Goal: Information Seeking & Learning: Learn about a topic

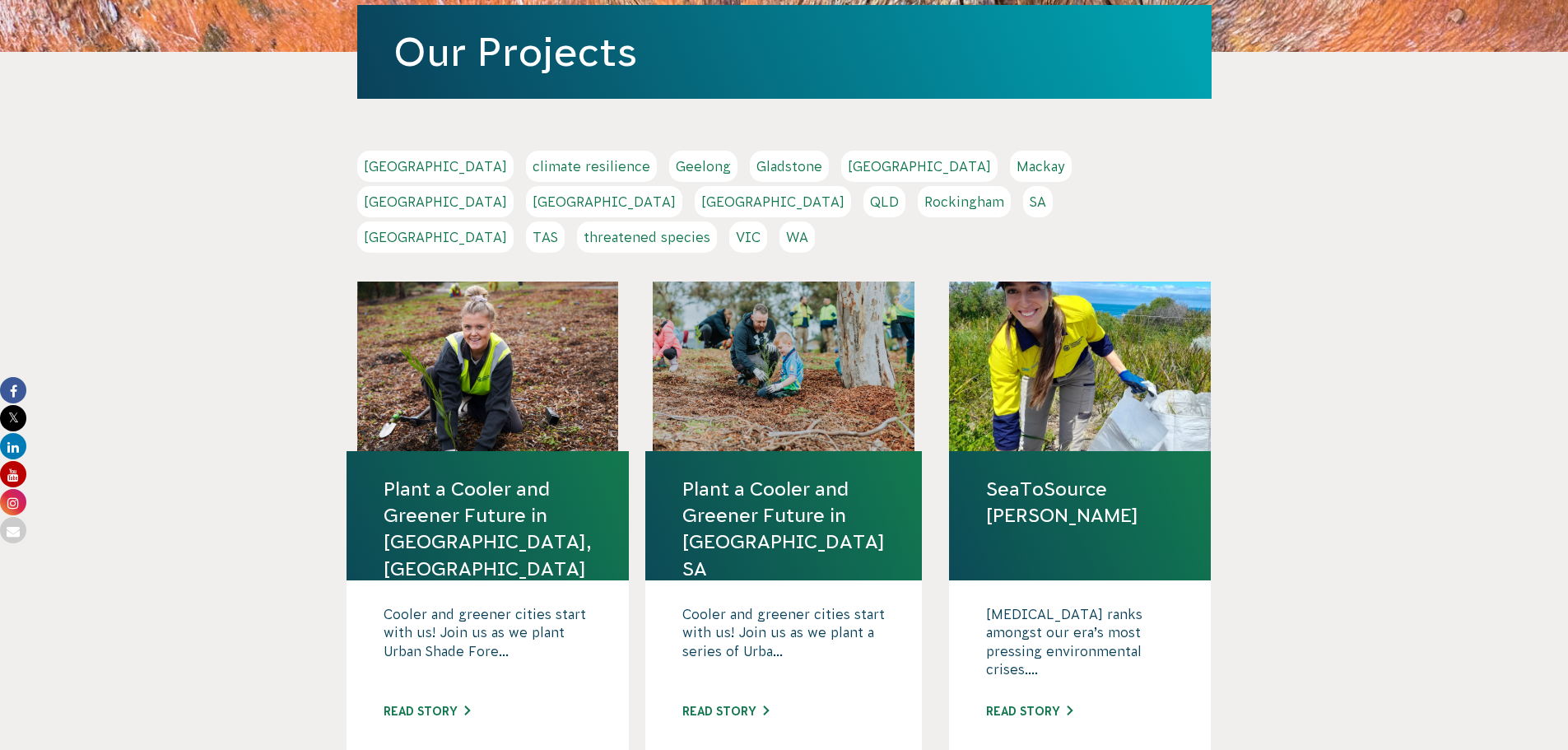
click at [767, 221] on link "VIC" at bounding box center [748, 236] width 38 height 31
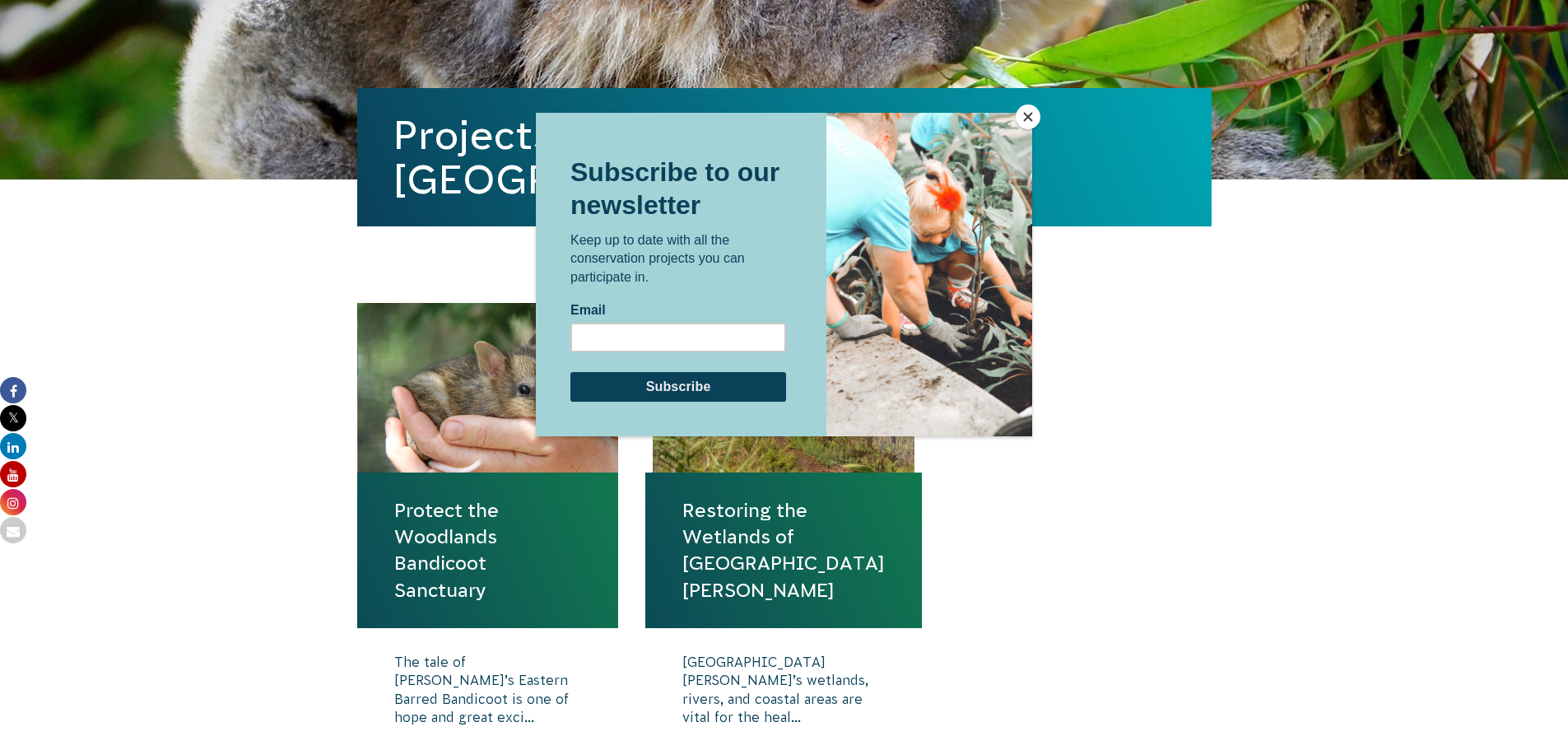
scroll to position [411, 0]
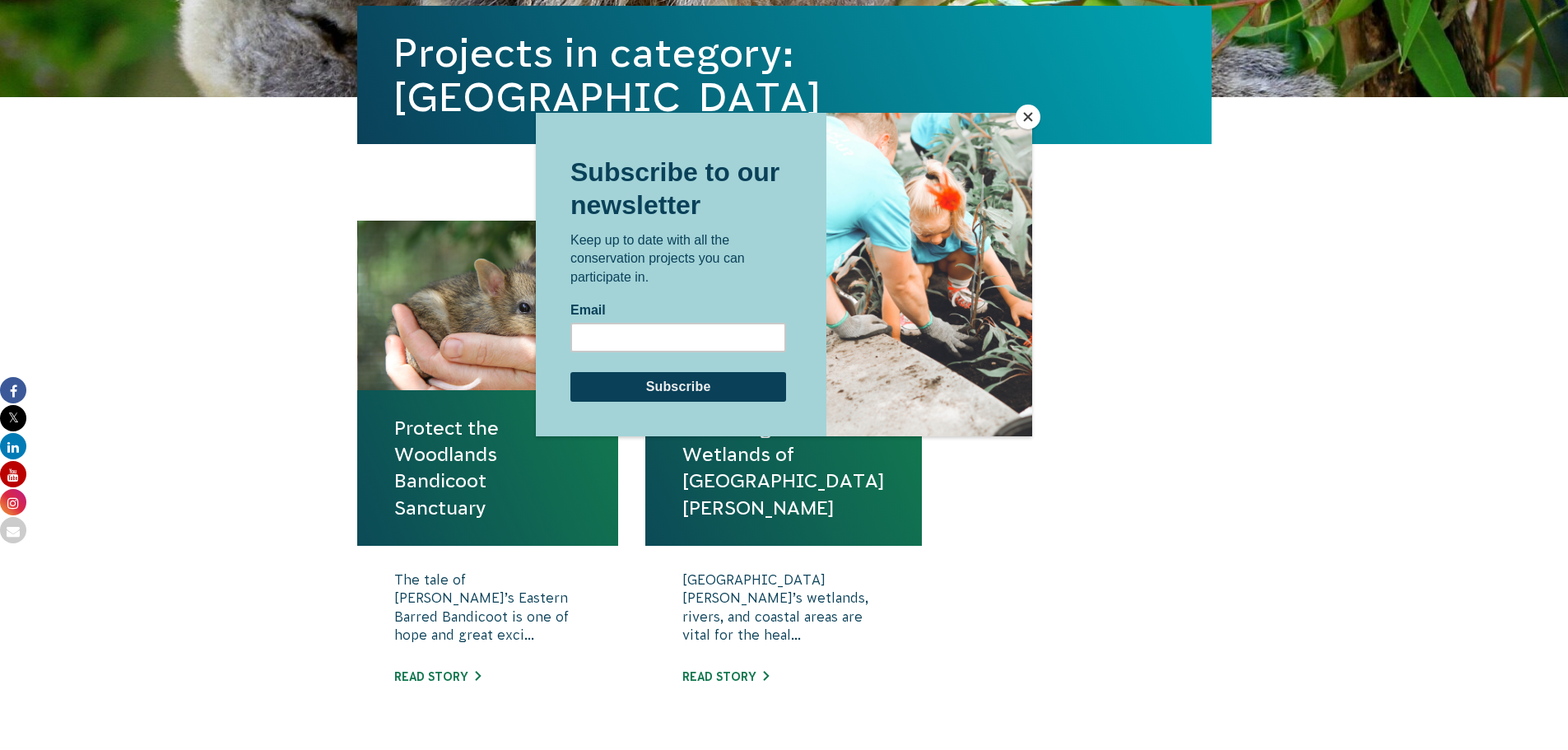
click at [1024, 113] on button "Close" at bounding box center [1028, 117] width 24 height 24
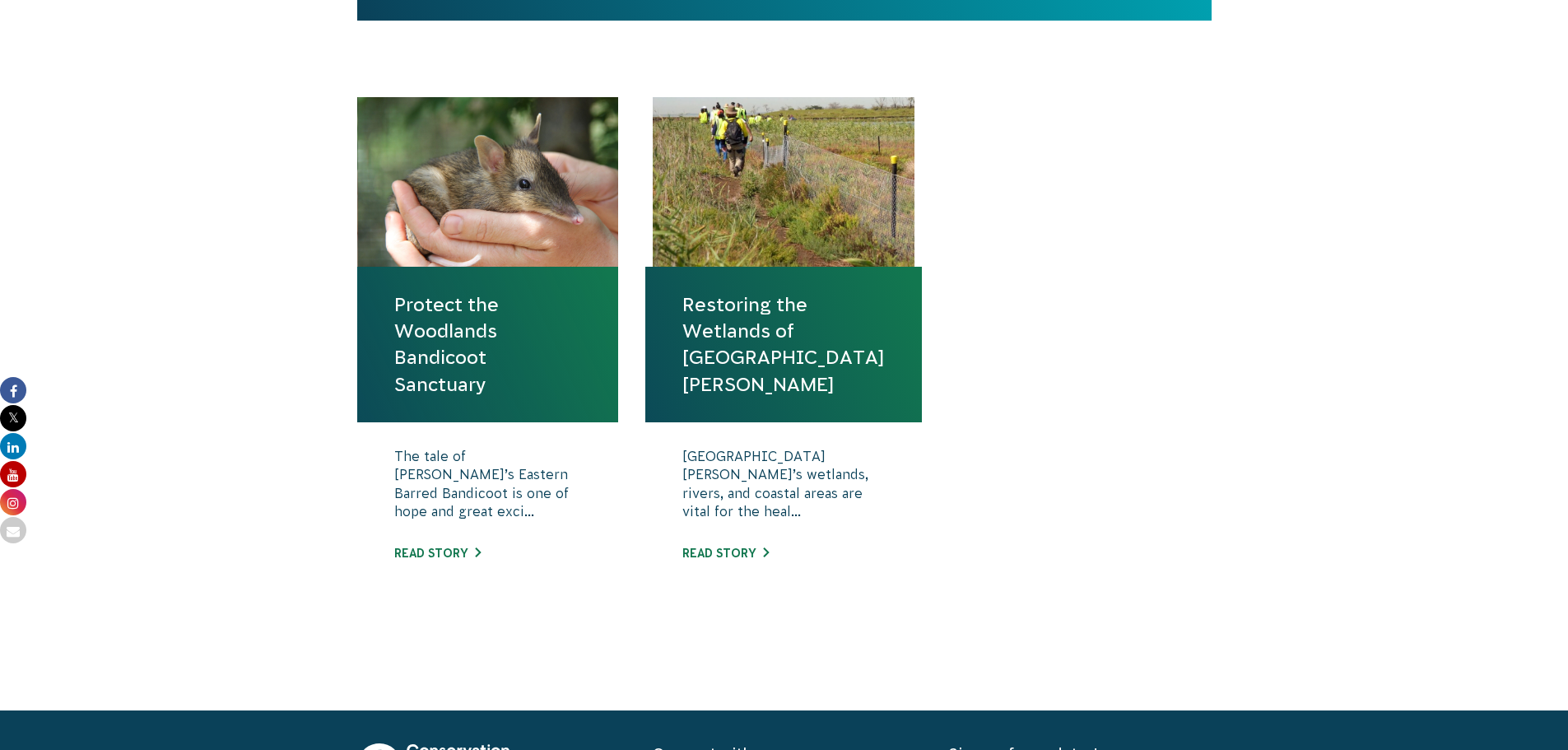
scroll to position [576, 0]
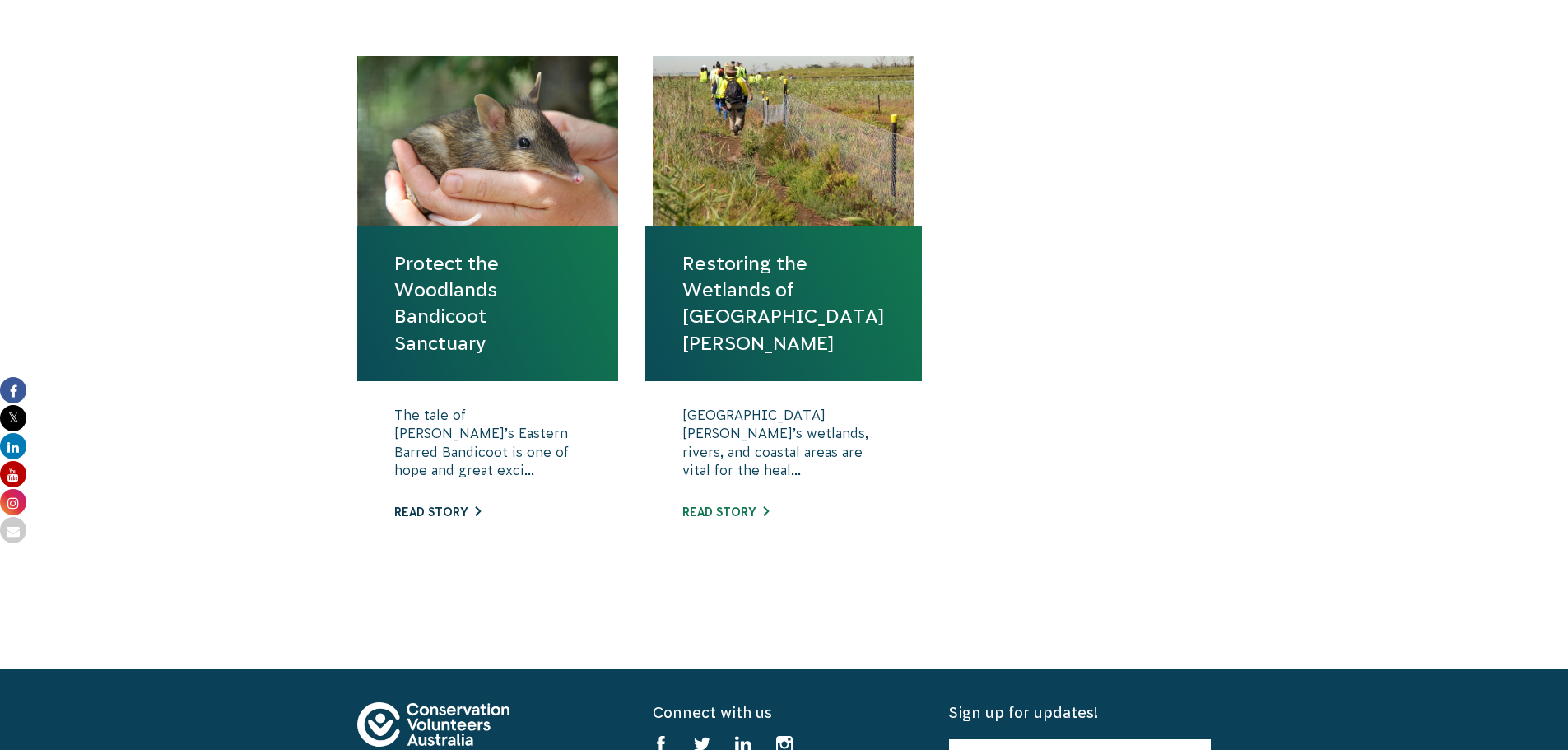
click at [437, 509] on link "Read story" at bounding box center [438, 512] width 87 height 13
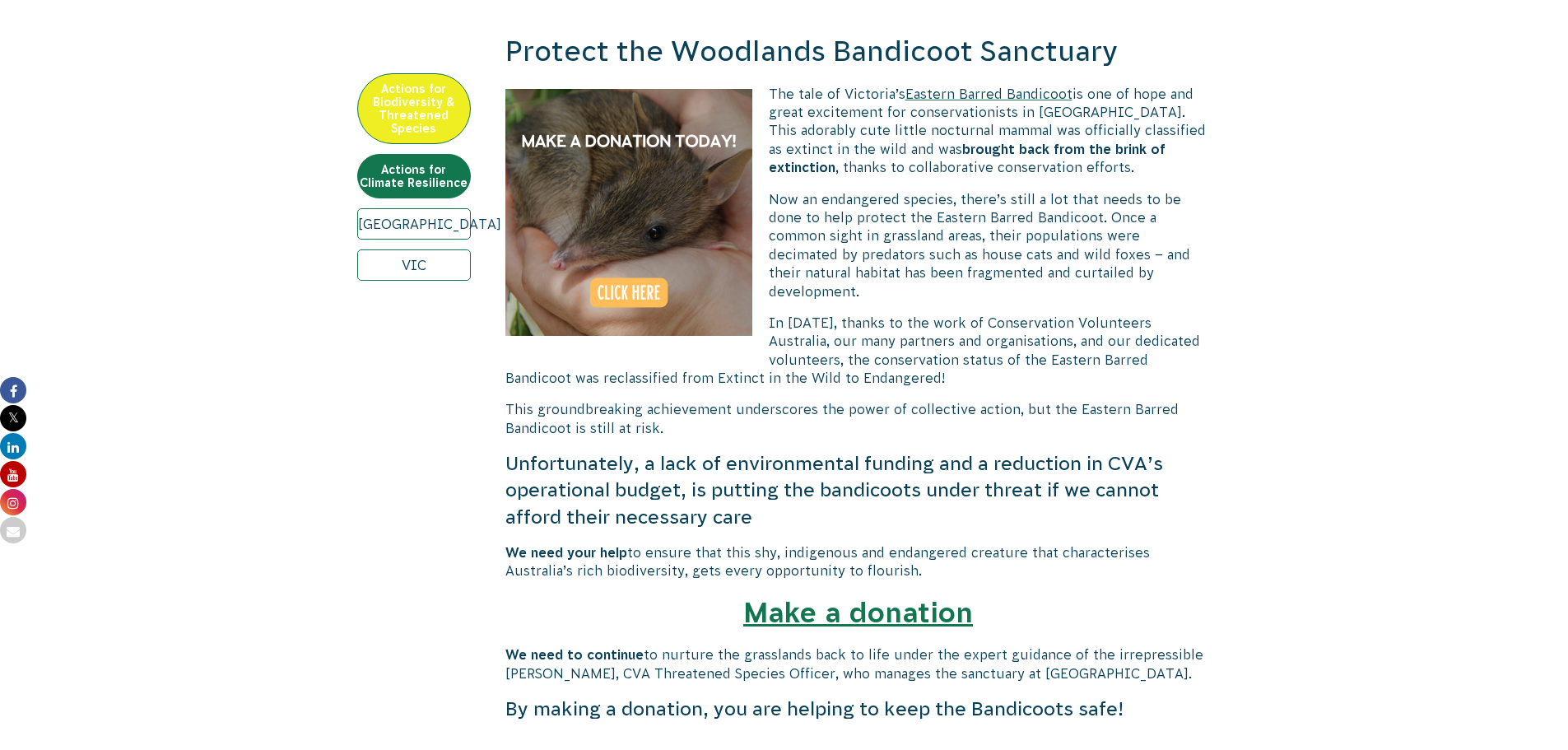
scroll to position [576, 0]
click at [419, 219] on link "Melbourne" at bounding box center [414, 222] width 114 height 31
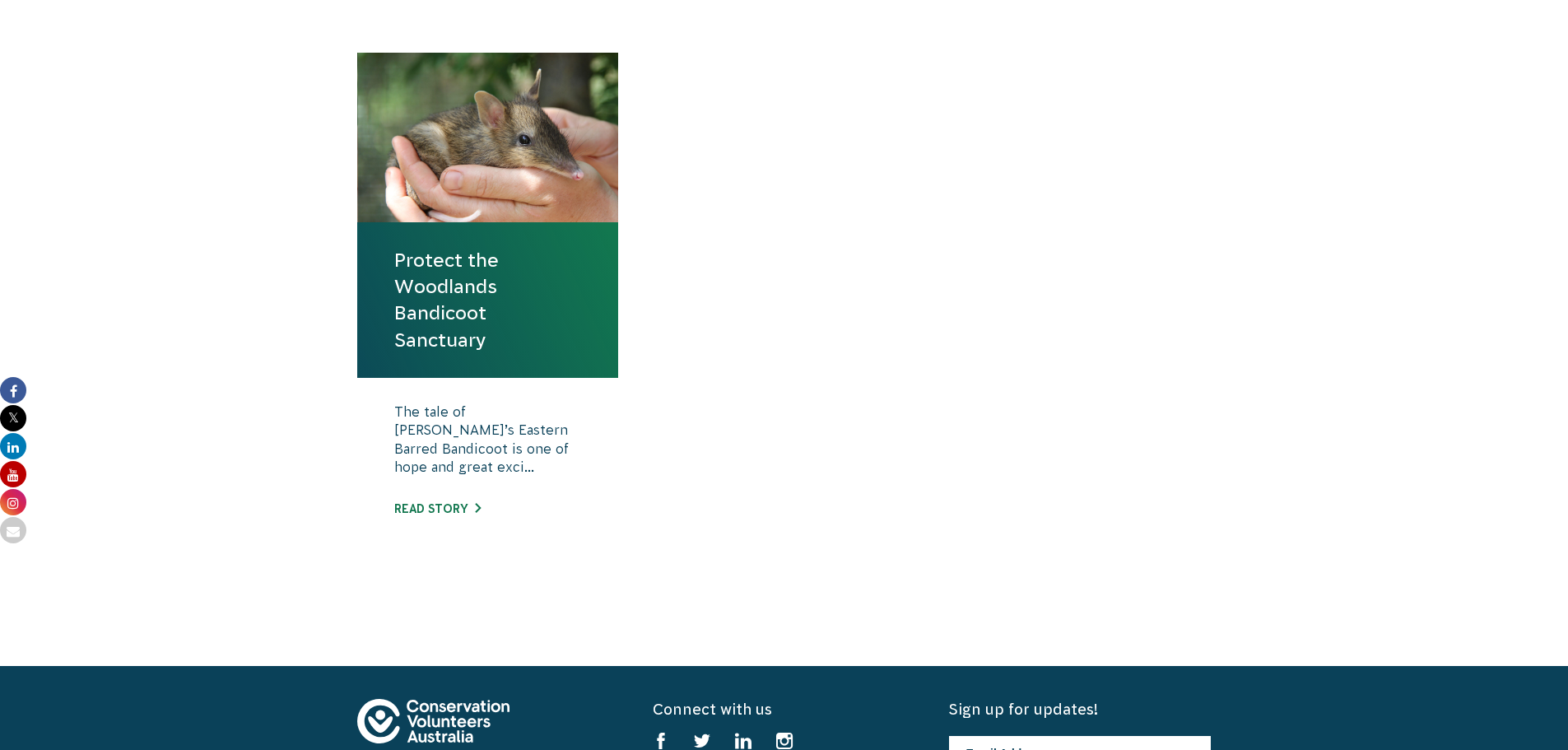
scroll to position [659, 0]
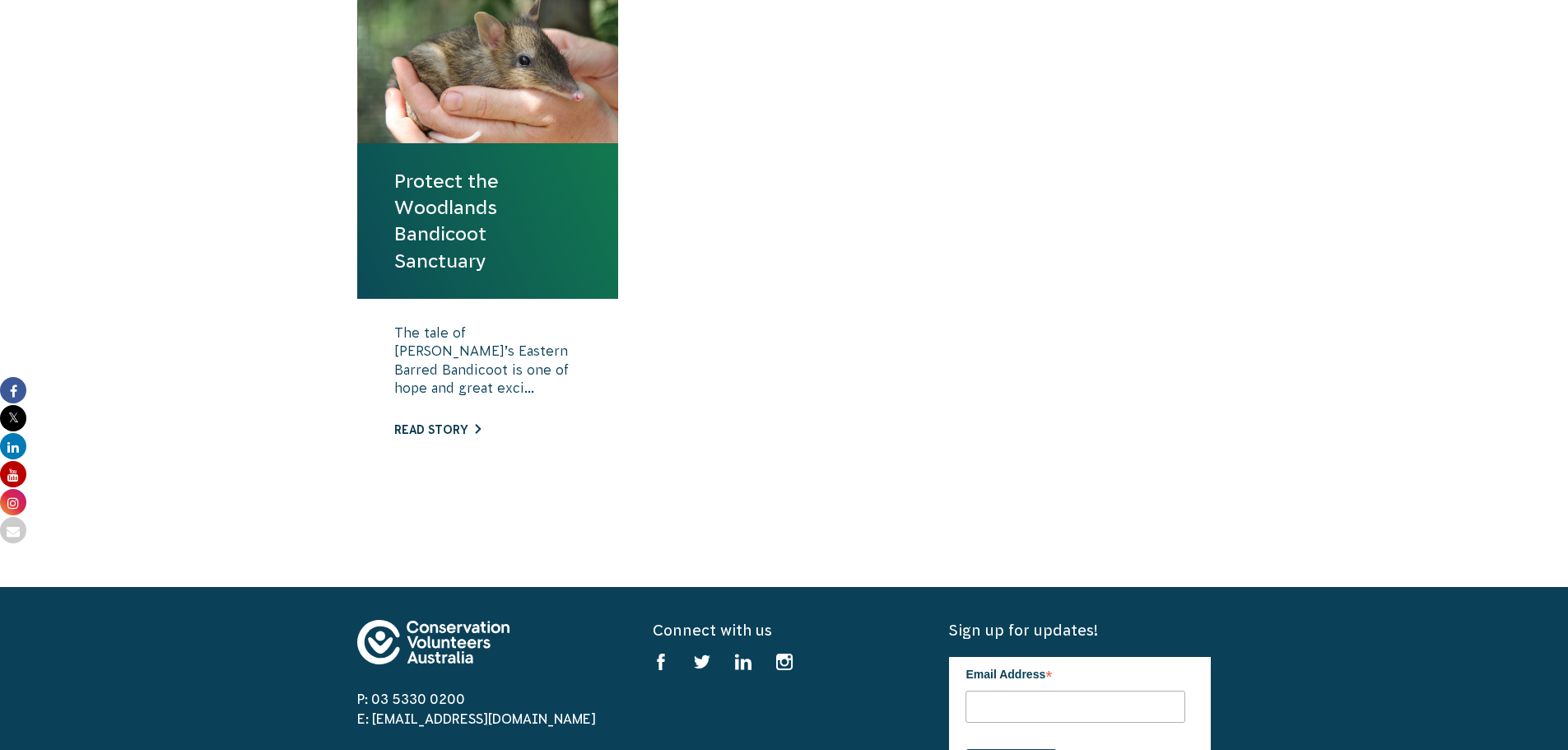
click at [437, 427] on link "Read story" at bounding box center [438, 430] width 87 height 13
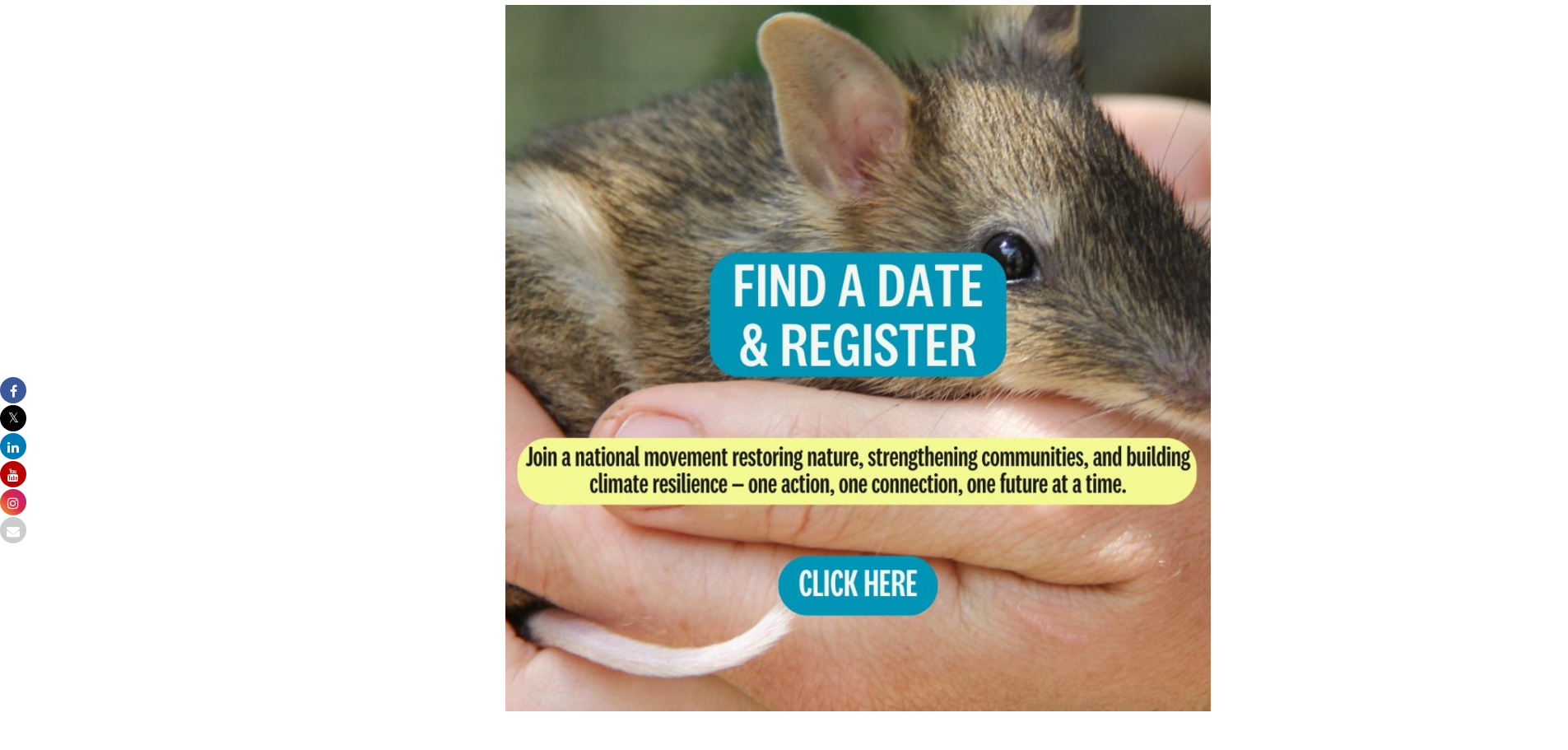
scroll to position [3211, 0]
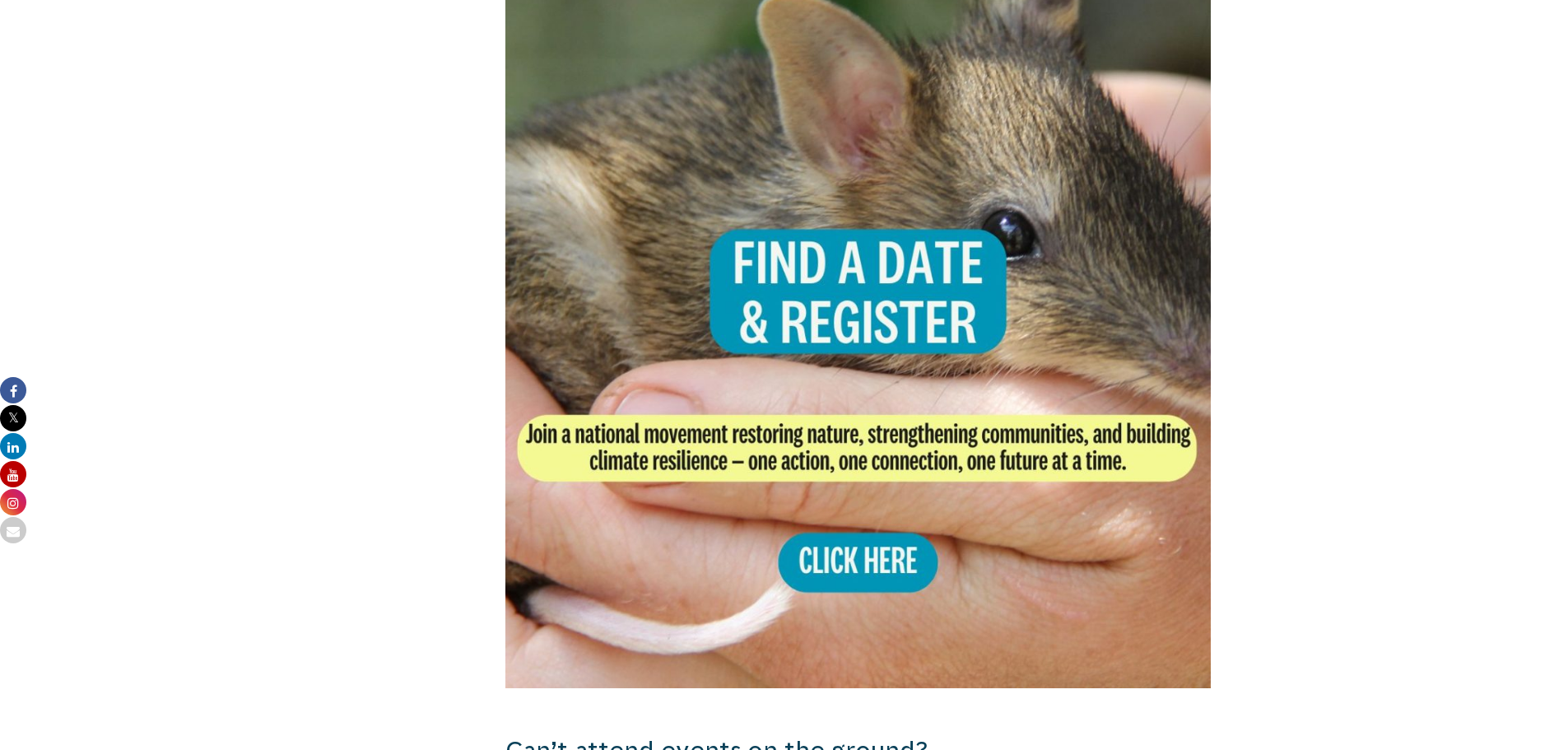
click at [842, 532] on img at bounding box center [858, 335] width 707 height 707
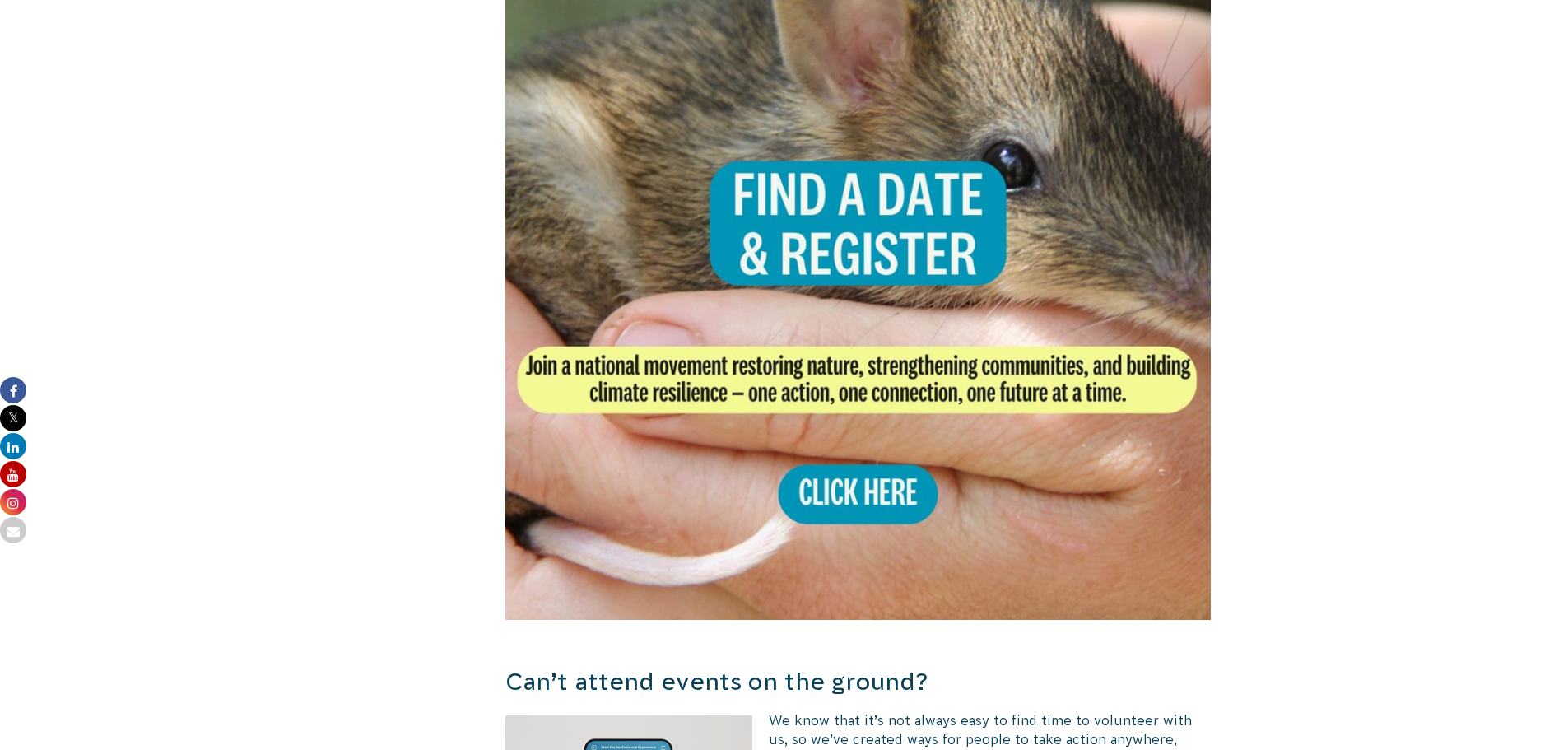
scroll to position [3293, 0]
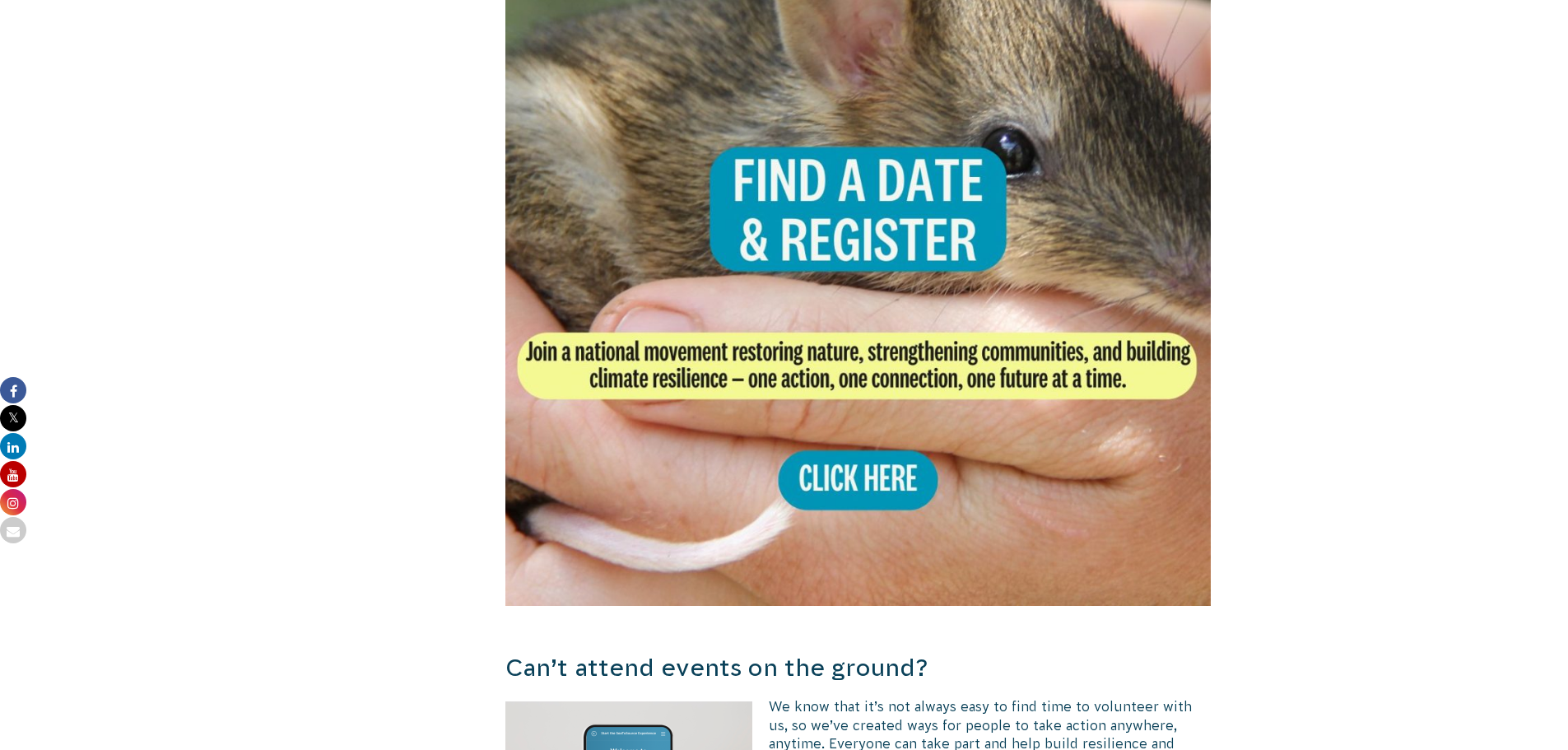
click at [844, 471] on img at bounding box center [858, 252] width 707 height 707
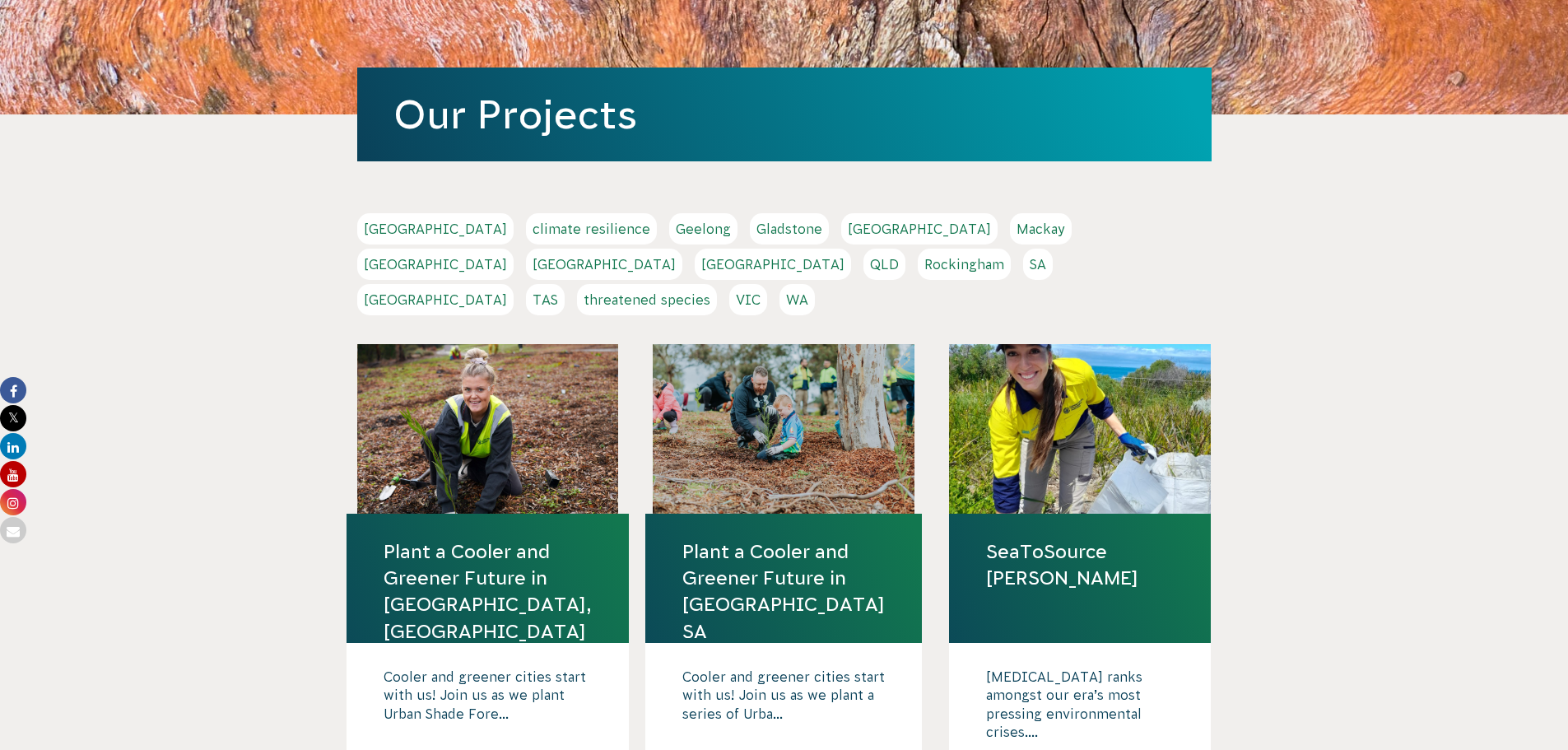
scroll to position [165, 0]
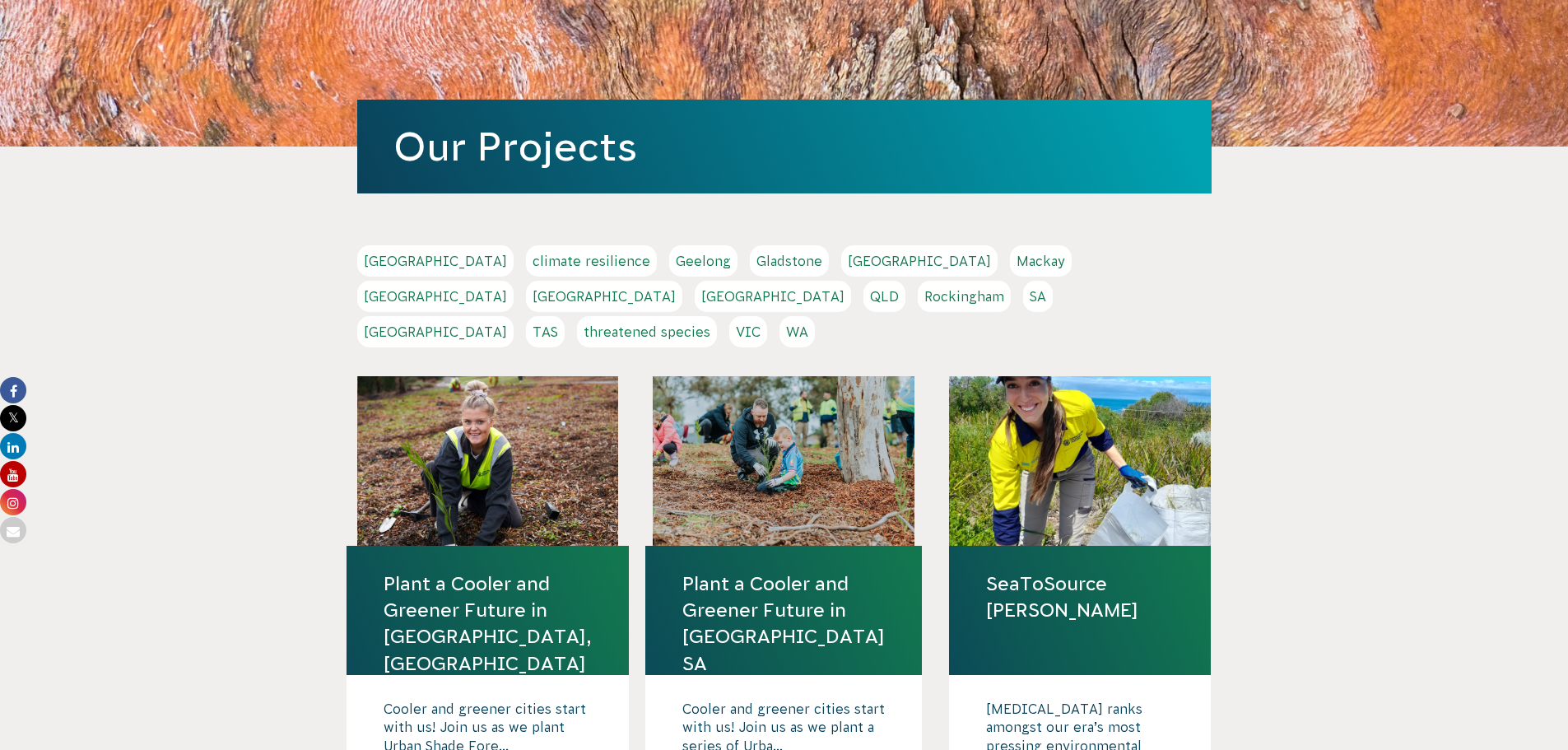
click at [767, 316] on link "VIC" at bounding box center [748, 331] width 38 height 31
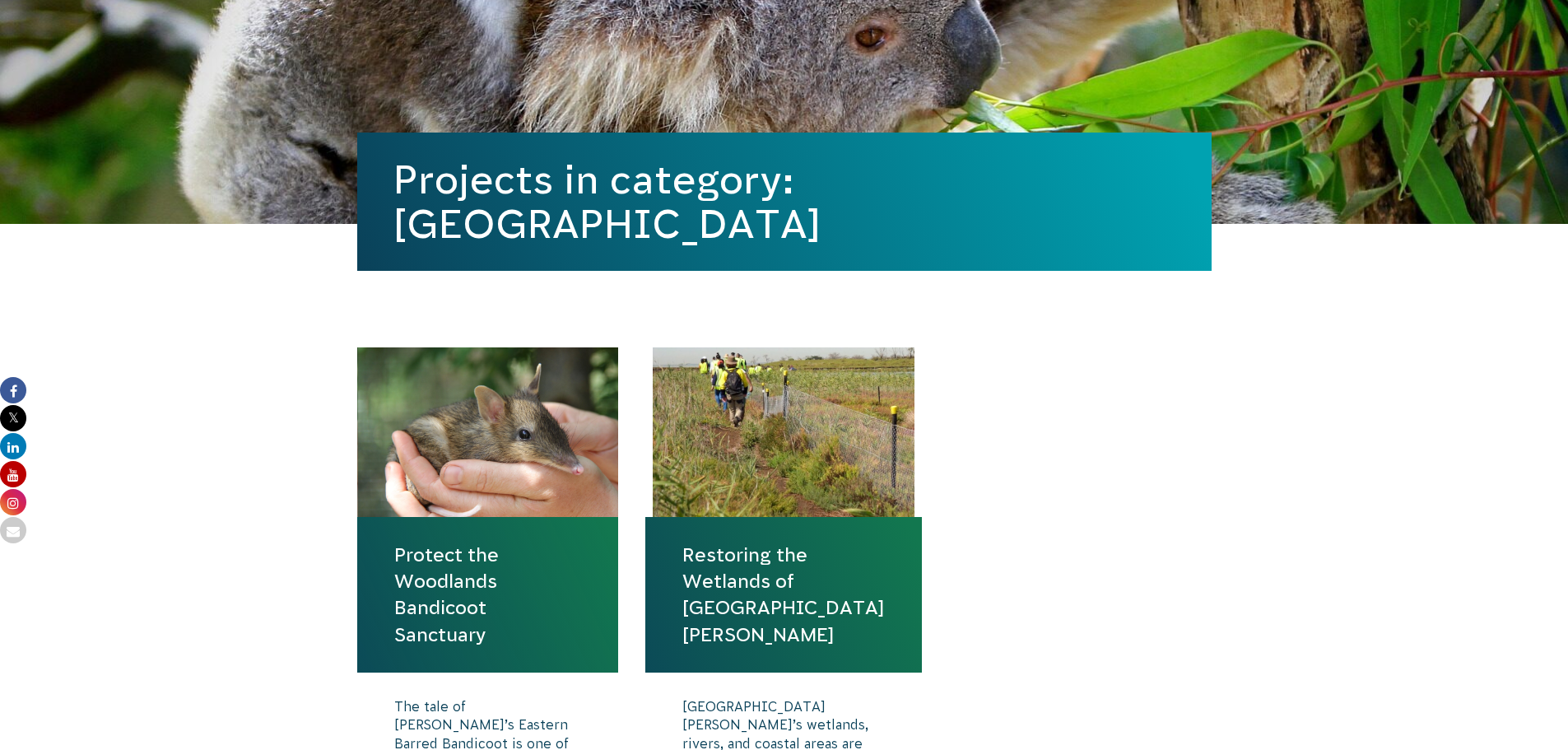
scroll to position [411, 0]
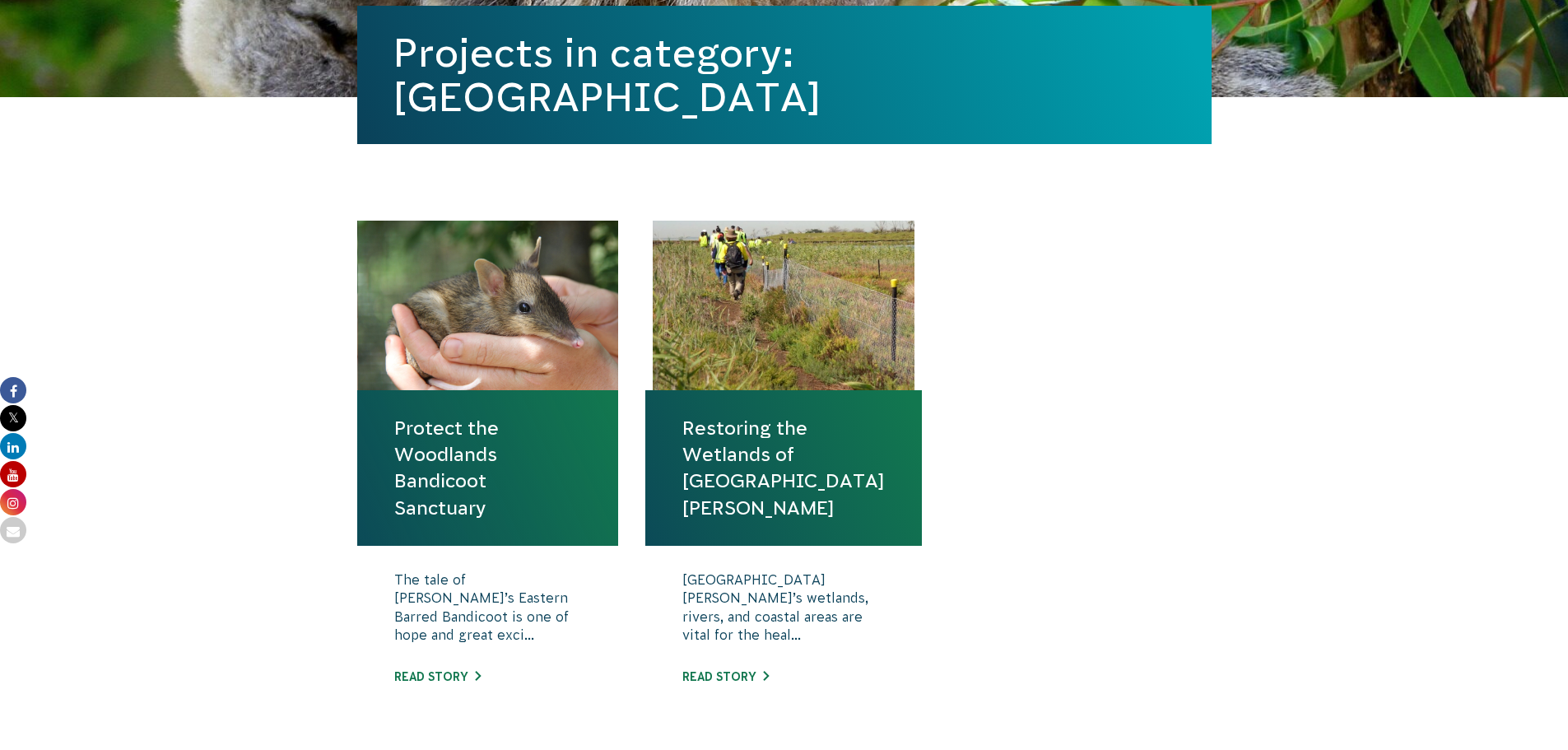
click at [431, 477] on link "Protect the Woodlands Bandicoot Sanctuary" at bounding box center [488, 468] width 187 height 106
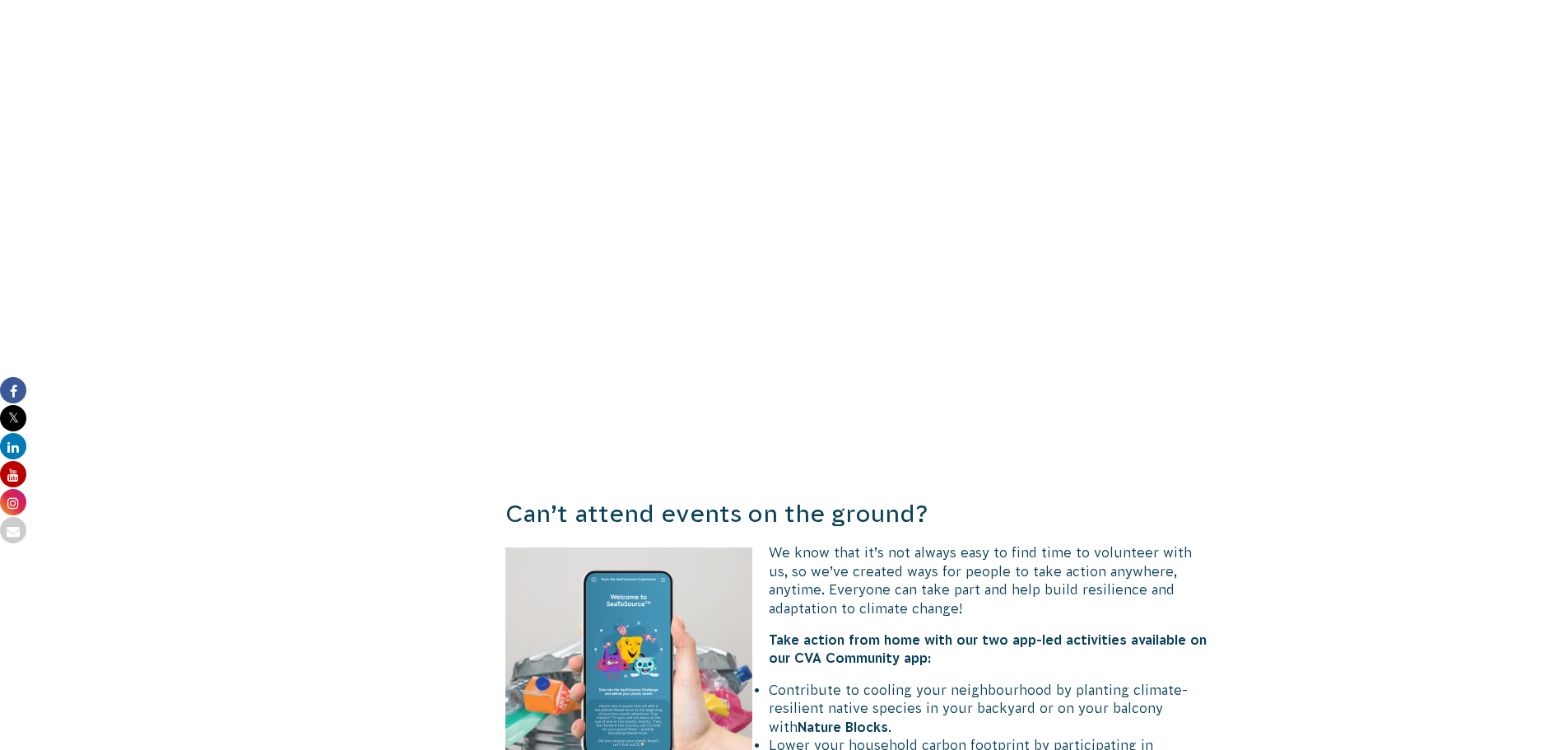
scroll to position [3540, 0]
